Goal: Transaction & Acquisition: Purchase product/service

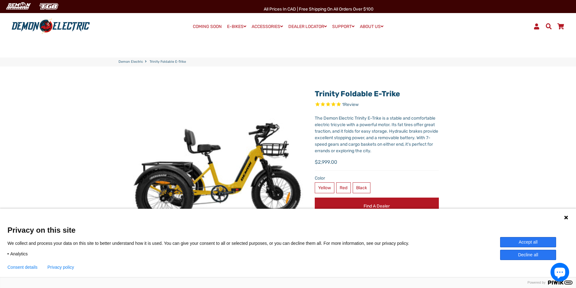
select select "******"
click at [535, 253] on button "Decline all" at bounding box center [528, 255] width 56 height 10
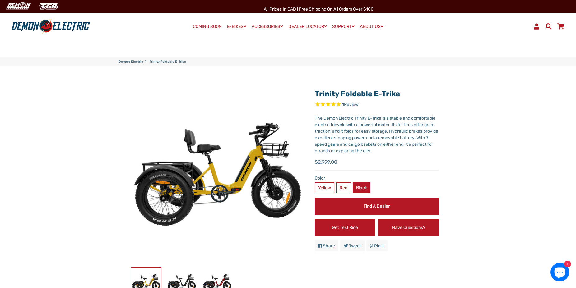
click at [366, 185] on label "Black" at bounding box center [362, 188] width 18 height 11
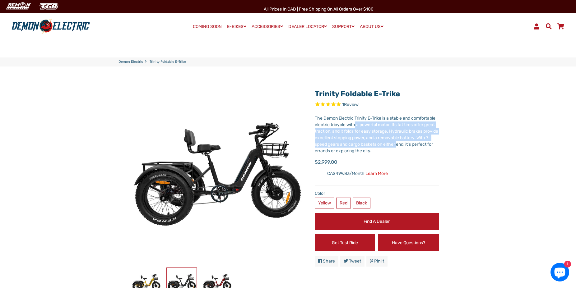
drag, startPoint x: 355, startPoint y: 122, endPoint x: 412, endPoint y: 145, distance: 61.5
click at [412, 145] on div "The Demon Electric Trinity E-Trike is a stable and comfortable electric tricycl…" at bounding box center [377, 134] width 124 height 39
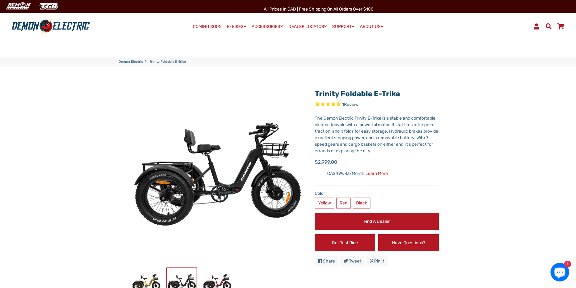
click at [421, 155] on div "Trinity Foldable E-Trike 1 Review X Fill out the form below to get the latest q…" at bounding box center [377, 178] width 124 height 187
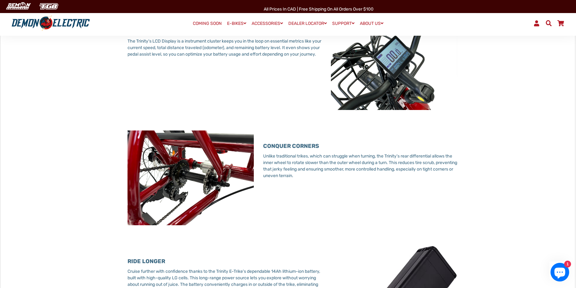
scroll to position [825, 0]
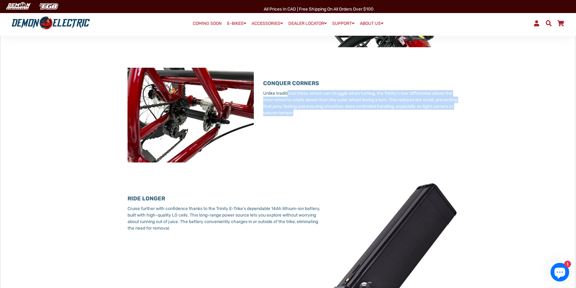
drag, startPoint x: 290, startPoint y: 92, endPoint x: 333, endPoint y: 115, distance: 49.1
click at [333, 115] on p "Unlike traditional trikes, which can struggle when turning, the Trinity's rear …" at bounding box center [360, 103] width 194 height 26
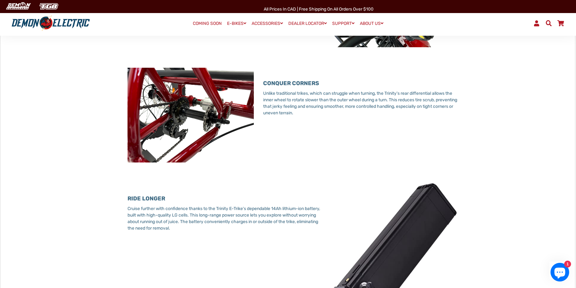
click at [337, 118] on div "CONQUER CORNERS Unlike traditional trikes, which can struggle when turning, the…" at bounding box center [360, 103] width 194 height 70
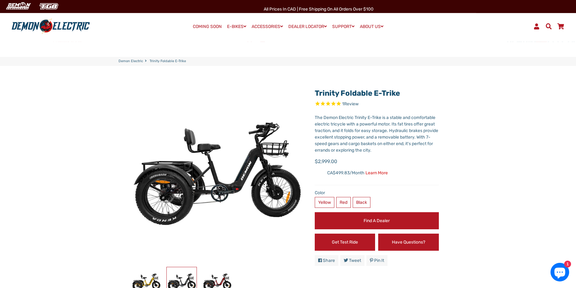
scroll to position [0, 0]
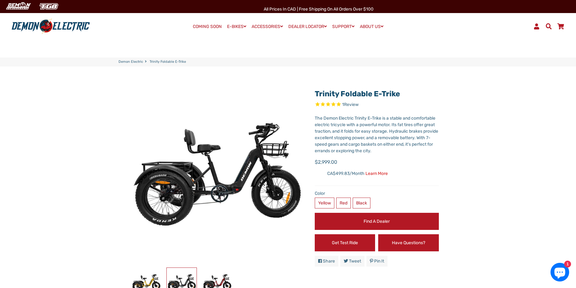
click at [549, 26] on span at bounding box center [548, 26] width 7 height 6
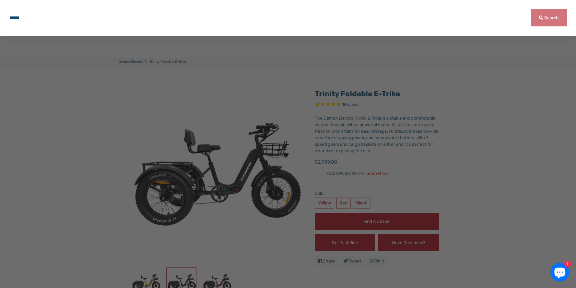
type input "*****"
click at [531, 9] on button "Search" at bounding box center [548, 17] width 35 height 17
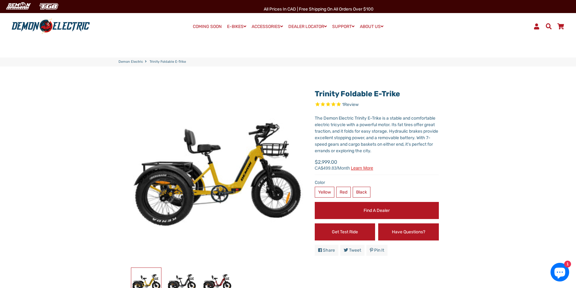
select select "******"
click at [365, 192] on label "Black" at bounding box center [362, 192] width 18 height 11
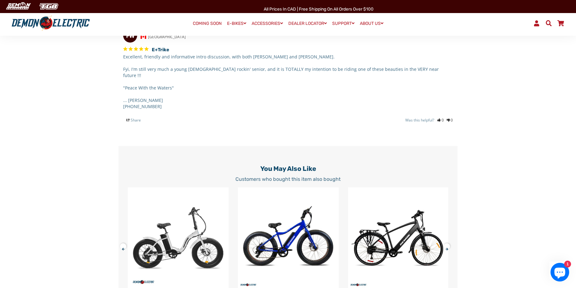
scroll to position [1364, 0]
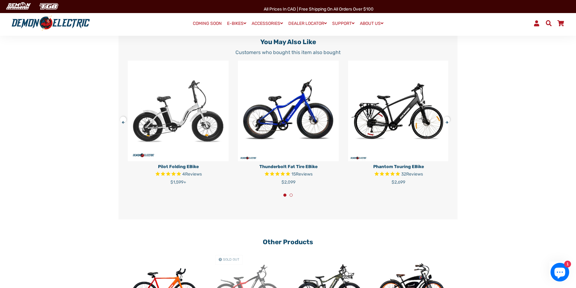
click at [125, 117] on button at bounding box center [125, 118] width 11 height 11
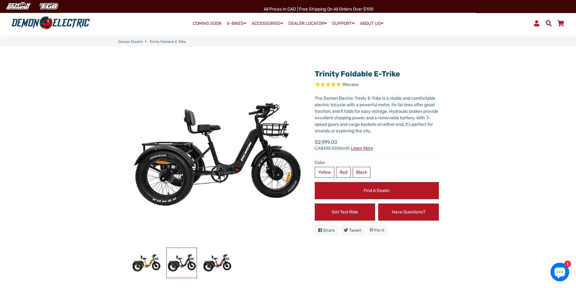
scroll to position [159, 0]
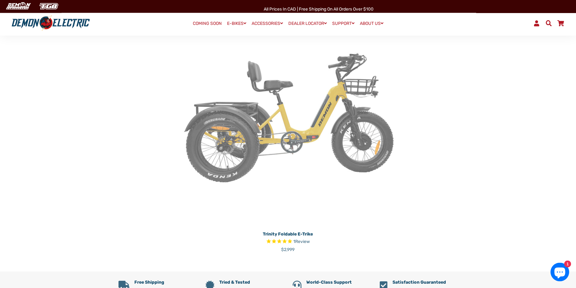
scroll to position [159, 0]
